Goal: Information Seeking & Learning: Check status

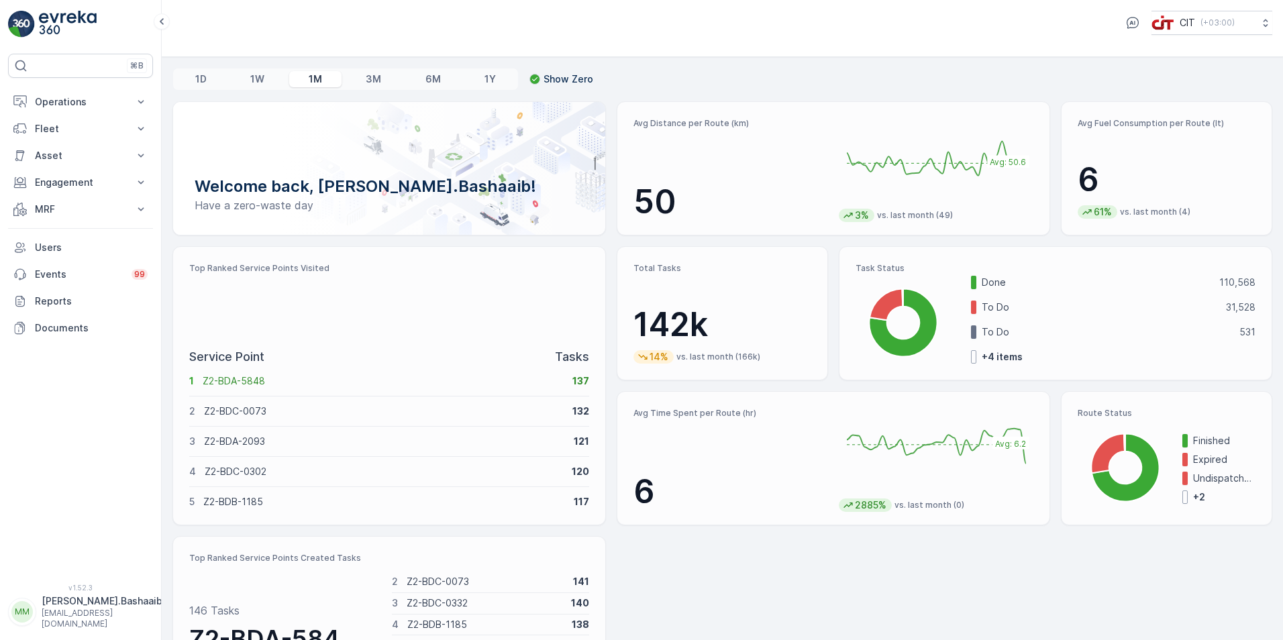
click at [76, 621] on p "[EMAIL_ADDRESS][DOMAIN_NAME]" at bounding box center [102, 618] width 121 height 21
click at [77, 99] on p "Operations" at bounding box center [80, 101] width 91 height 13
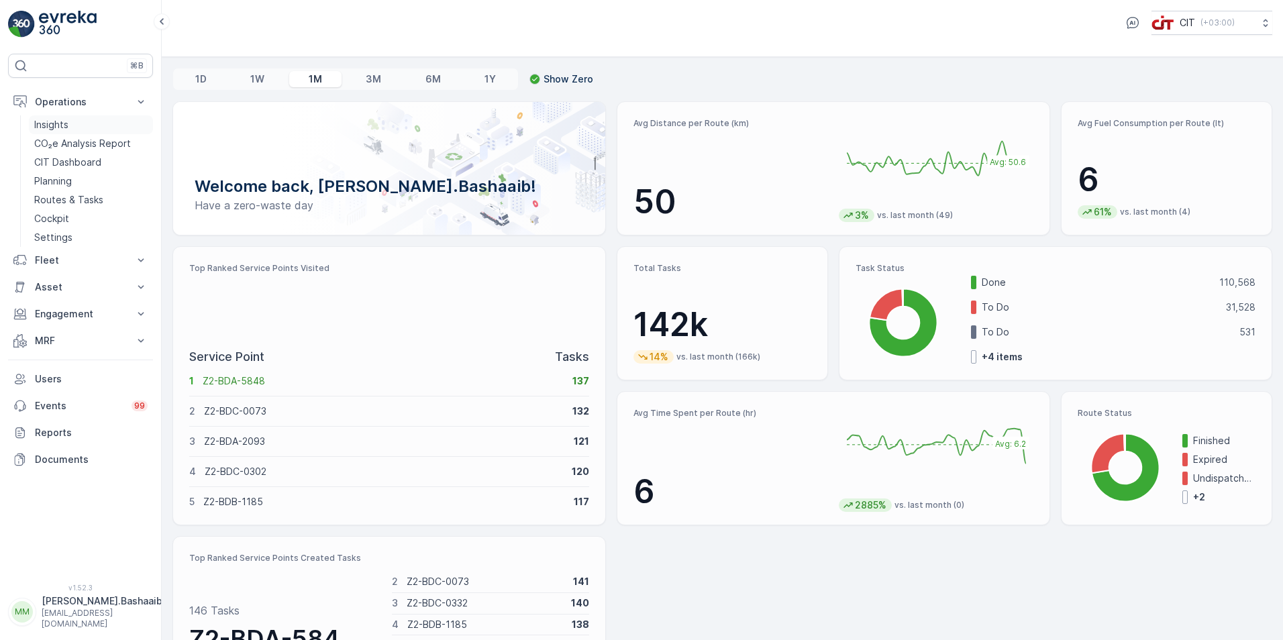
click at [83, 121] on link "Insights" at bounding box center [91, 124] width 124 height 19
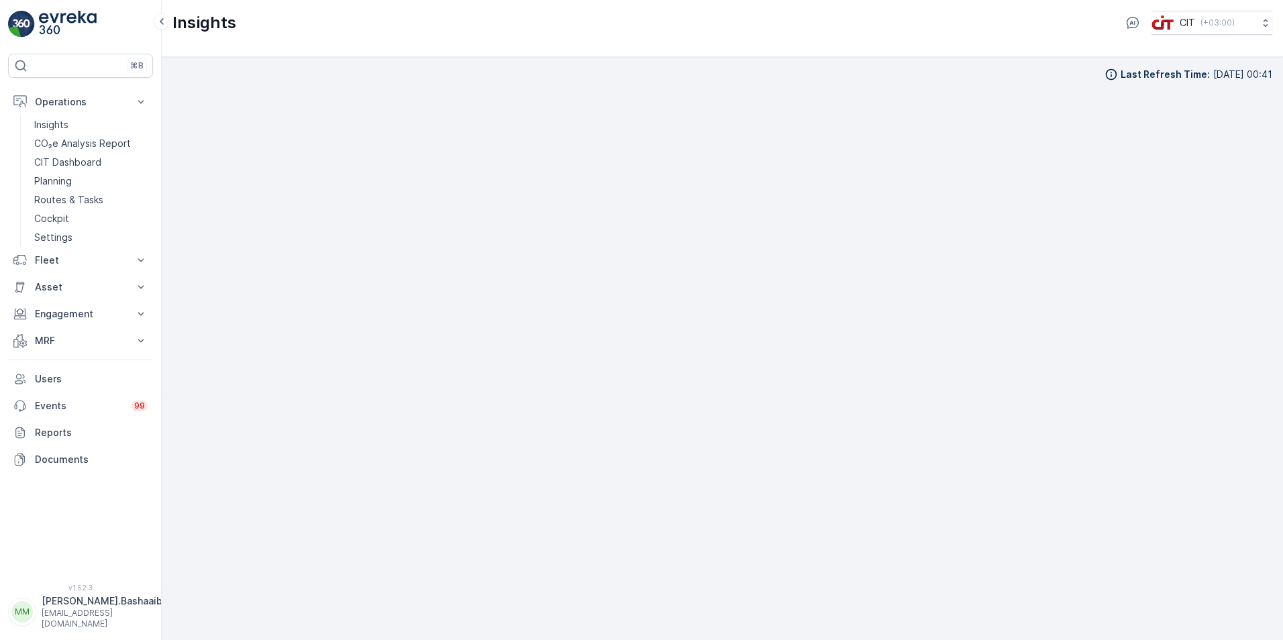
scroll to position [13, 0]
click at [777, 66] on div "Last Refresh Time : [DATE] 00:41" at bounding box center [723, 60] width 1100 height 13
click at [124, 620] on p "[EMAIL_ADDRESS][DOMAIN_NAME]" at bounding box center [102, 618] width 121 height 21
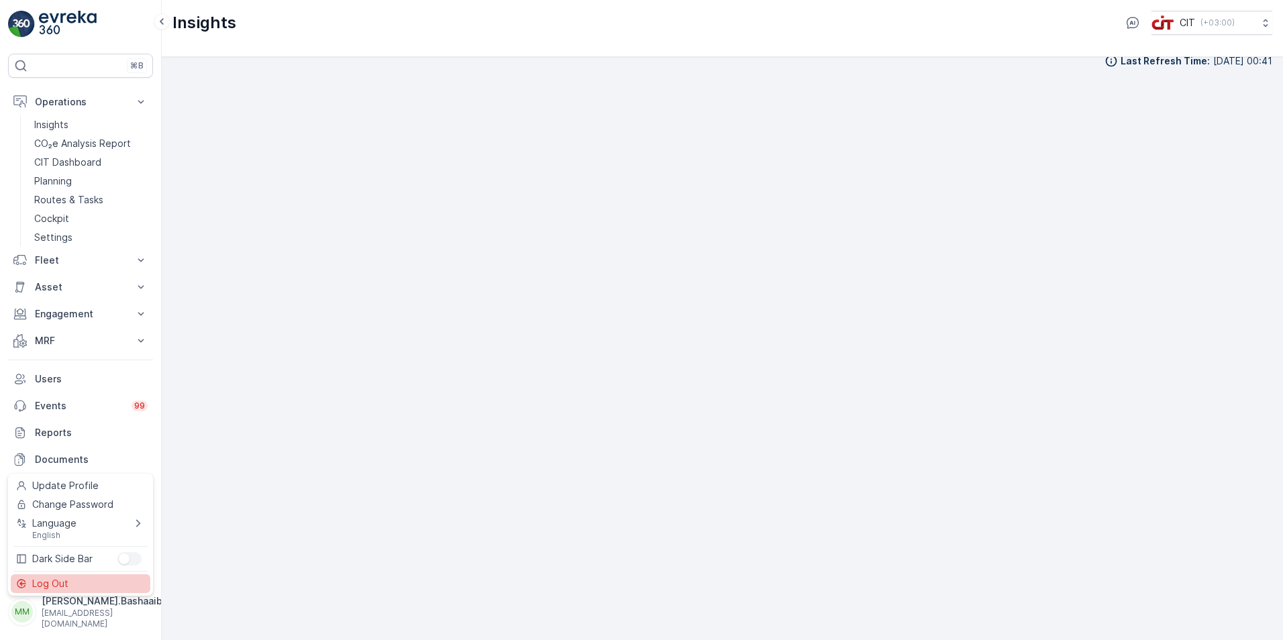
click at [98, 585] on div "Log Out" at bounding box center [81, 584] width 140 height 19
